Goal: Information Seeking & Learning: Learn about a topic

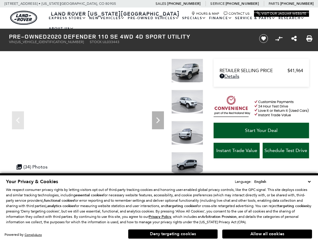
click at [187, 236] on button "Deny targeting cookies" at bounding box center [173, 234] width 90 height 10
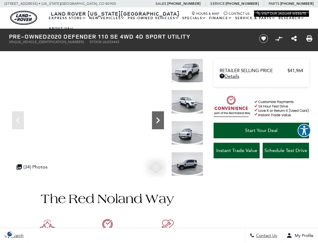
click at [160, 120] on icon "Next" at bounding box center [158, 120] width 4 height 6
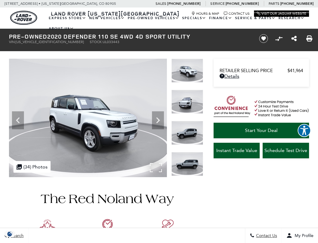
click at [28, 162] on div ".cls-1, .cls-3 { fill: #c50033; } .cls-1 { clip-rule: evenodd; } .cls-2 { clip-…" at bounding box center [31, 167] width 37 height 12
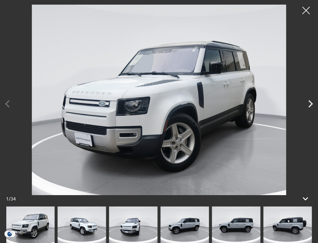
scroll to position [37, 0]
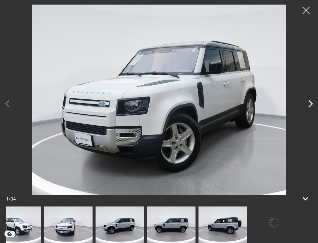
click at [199, 219] on img at bounding box center [223, 225] width 49 height 37
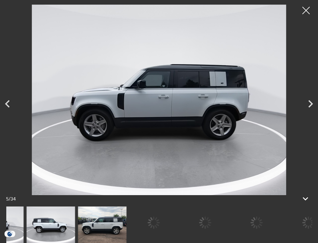
click at [78, 229] on img at bounding box center [102, 225] width 49 height 37
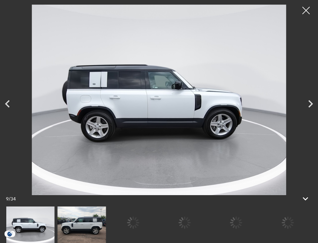
click at [90, 226] on img at bounding box center [81, 225] width 49 height 37
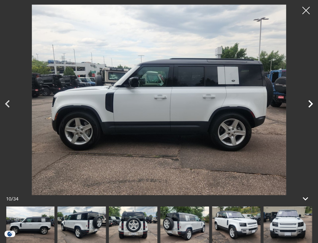
click at [311, 107] on icon "Next" at bounding box center [310, 103] width 15 height 15
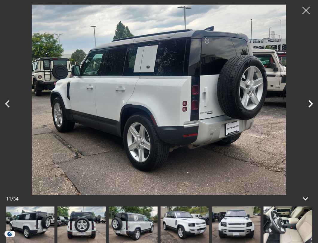
click at [311, 107] on icon "Next" at bounding box center [310, 103] width 15 height 15
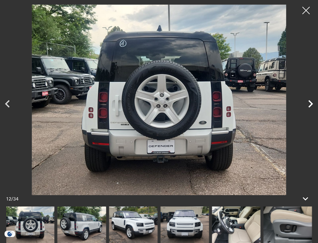
click at [311, 107] on icon "Next" at bounding box center [310, 103] width 15 height 15
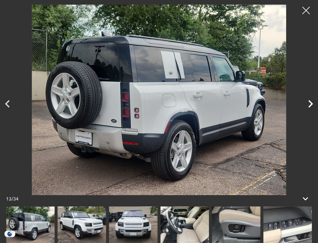
click at [311, 107] on icon "Next" at bounding box center [310, 103] width 15 height 15
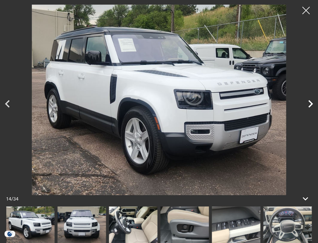
click at [311, 107] on icon "Next" at bounding box center [310, 103] width 15 height 15
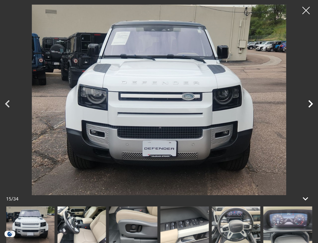
click at [311, 107] on icon "Next" at bounding box center [310, 103] width 15 height 15
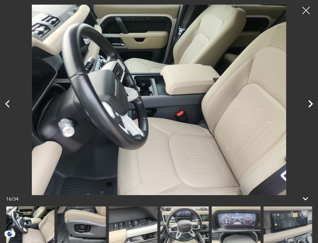
click at [311, 107] on icon "Next" at bounding box center [310, 103] width 15 height 15
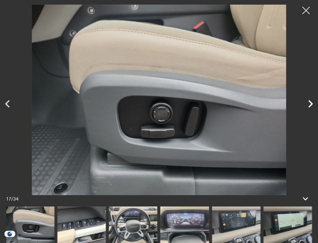
click at [311, 107] on icon "Next" at bounding box center [310, 103] width 15 height 15
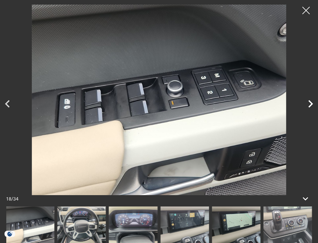
click at [311, 107] on icon "Next" at bounding box center [310, 103] width 15 height 15
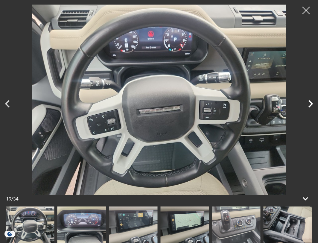
click at [311, 107] on icon "Next" at bounding box center [310, 103] width 15 height 15
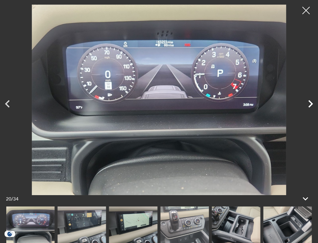
click at [311, 107] on icon "Next" at bounding box center [310, 103] width 15 height 15
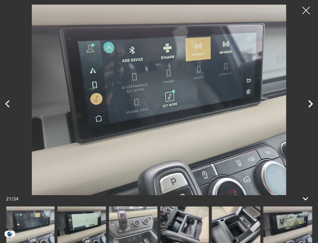
click at [311, 106] on icon "Next" at bounding box center [310, 103] width 15 height 15
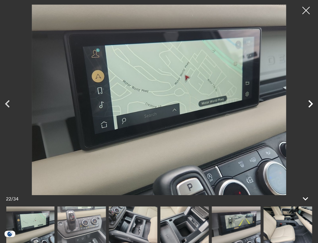
click at [311, 106] on icon "Next" at bounding box center [310, 103] width 15 height 15
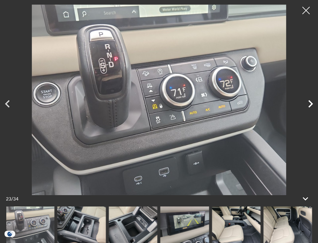
click at [311, 106] on icon "Next" at bounding box center [310, 103] width 15 height 15
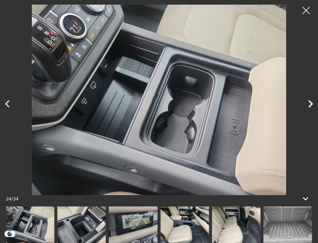
click at [311, 106] on icon "Next" at bounding box center [310, 103] width 15 height 15
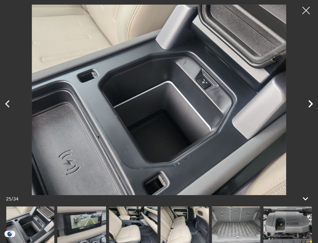
click at [312, 105] on icon "Next" at bounding box center [311, 103] width 4 height 7
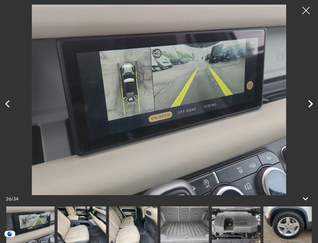
click at [312, 105] on icon "Next" at bounding box center [311, 103] width 4 height 7
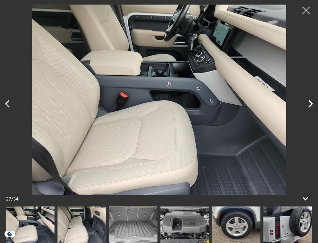
click at [312, 105] on icon "Next" at bounding box center [311, 103] width 4 height 7
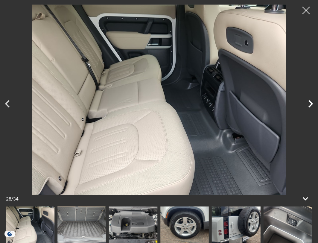
click at [312, 105] on icon "Next" at bounding box center [311, 103] width 4 height 7
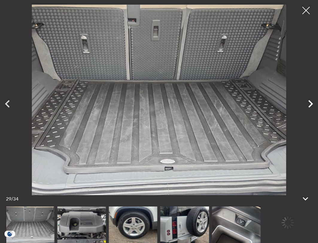
click at [312, 105] on icon "Next" at bounding box center [311, 103] width 4 height 7
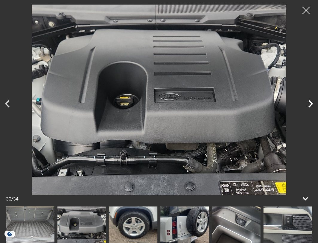
click at [312, 105] on icon "Next" at bounding box center [311, 103] width 4 height 7
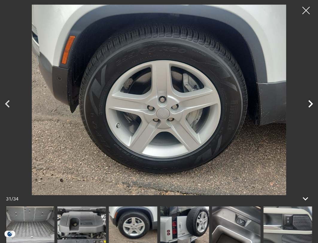
click at [312, 105] on icon "Next" at bounding box center [311, 103] width 4 height 7
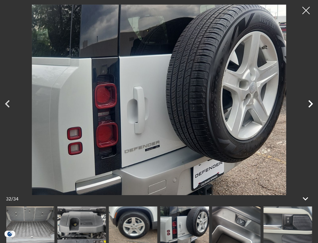
click at [312, 105] on icon "Next" at bounding box center [311, 103] width 4 height 7
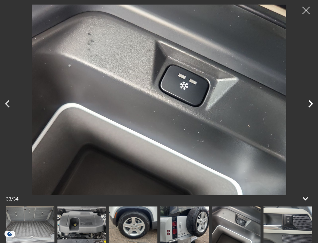
click at [312, 105] on icon "Next" at bounding box center [311, 103] width 4 height 7
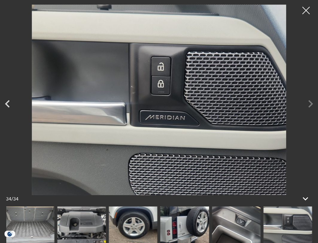
click at [312, 105] on div at bounding box center [159, 99] width 318 height 191
click at [311, 105] on div at bounding box center [159, 99] width 318 height 191
click at [308, 7] on div at bounding box center [307, 11] width 16 height 16
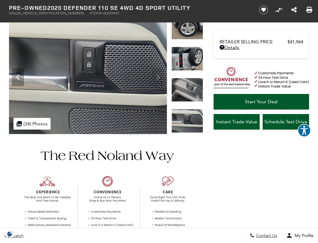
scroll to position [45, 0]
